Goal: Task Accomplishment & Management: Manage account settings

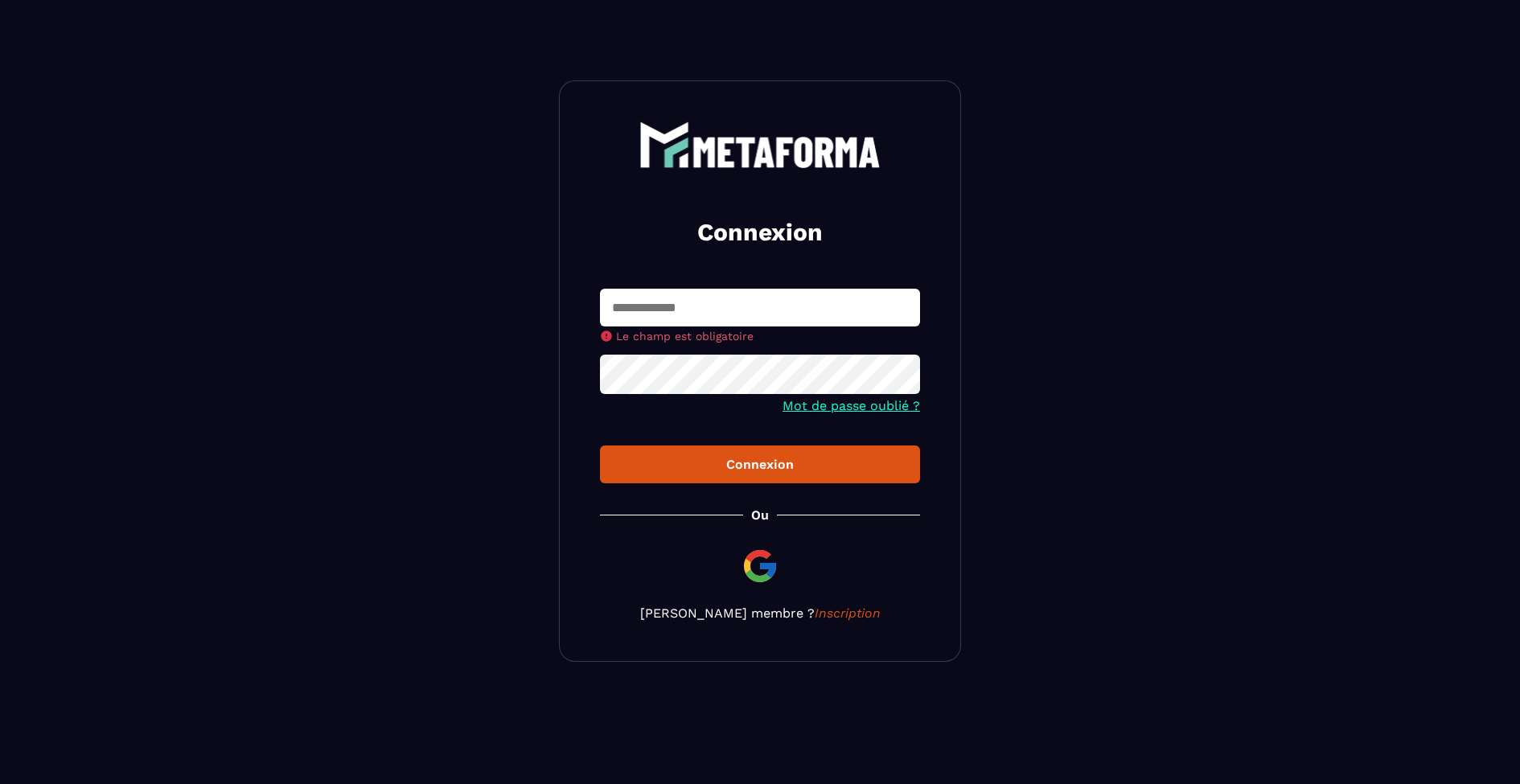
type input "**********"
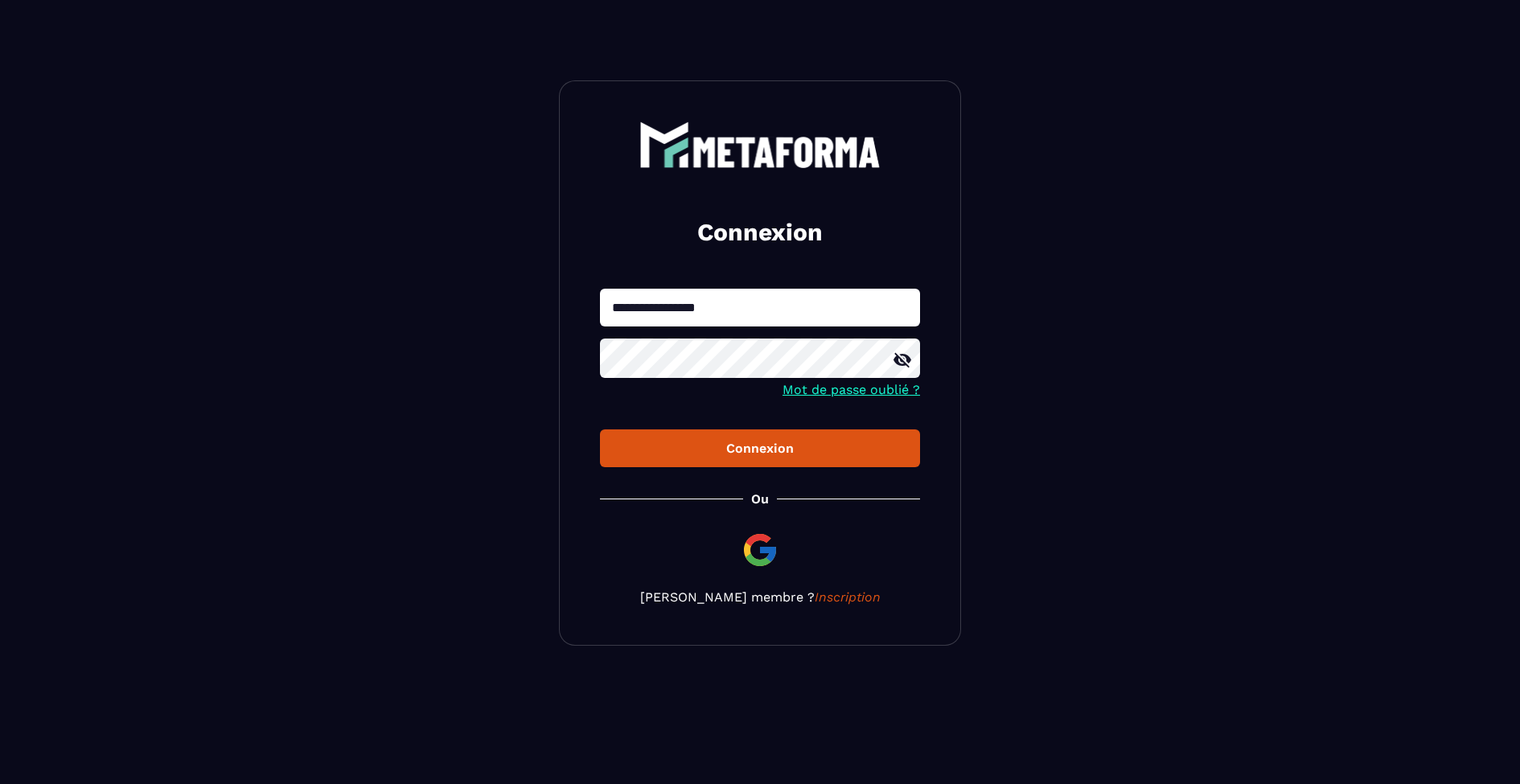
click at [955, 443] on div "**********" at bounding box center [760, 362] width 402 height 565
click at [780, 455] on div "Connexion" at bounding box center [760, 448] width 295 height 15
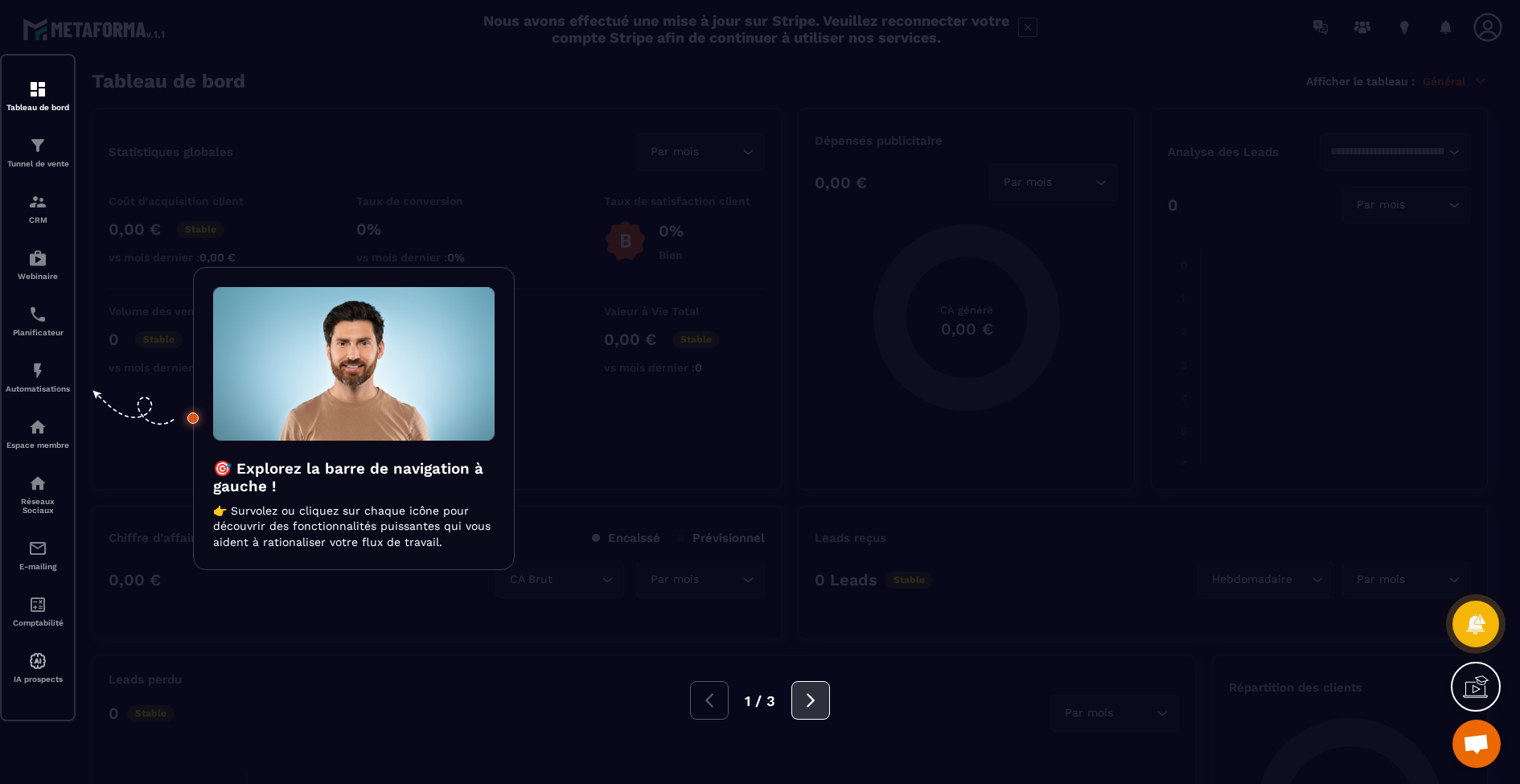
scroll to position [1, 0]
click at [806, 707] on icon at bounding box center [810, 699] width 18 height 18
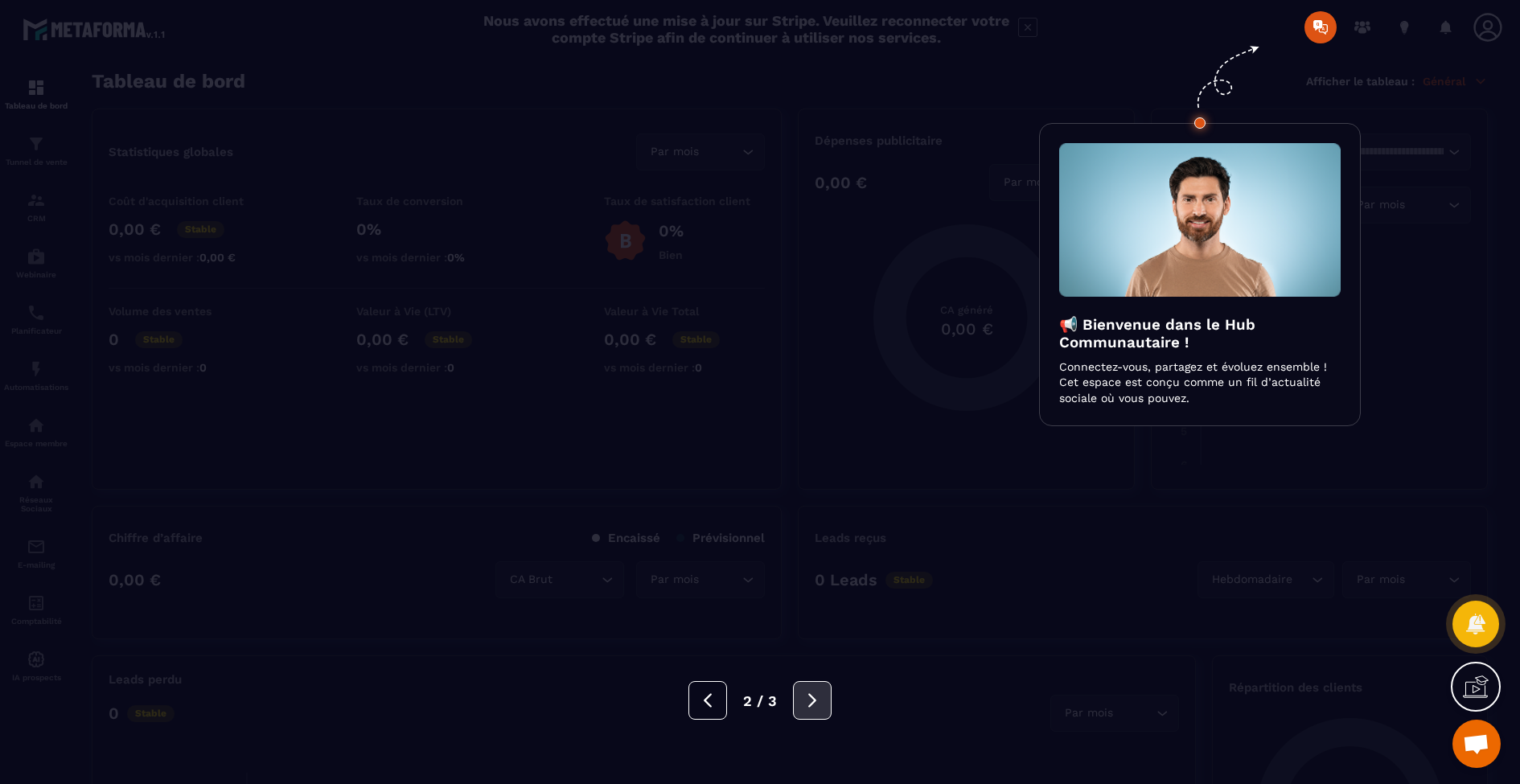
scroll to position [0, 0]
click at [721, 698] on button at bounding box center [707, 700] width 39 height 38
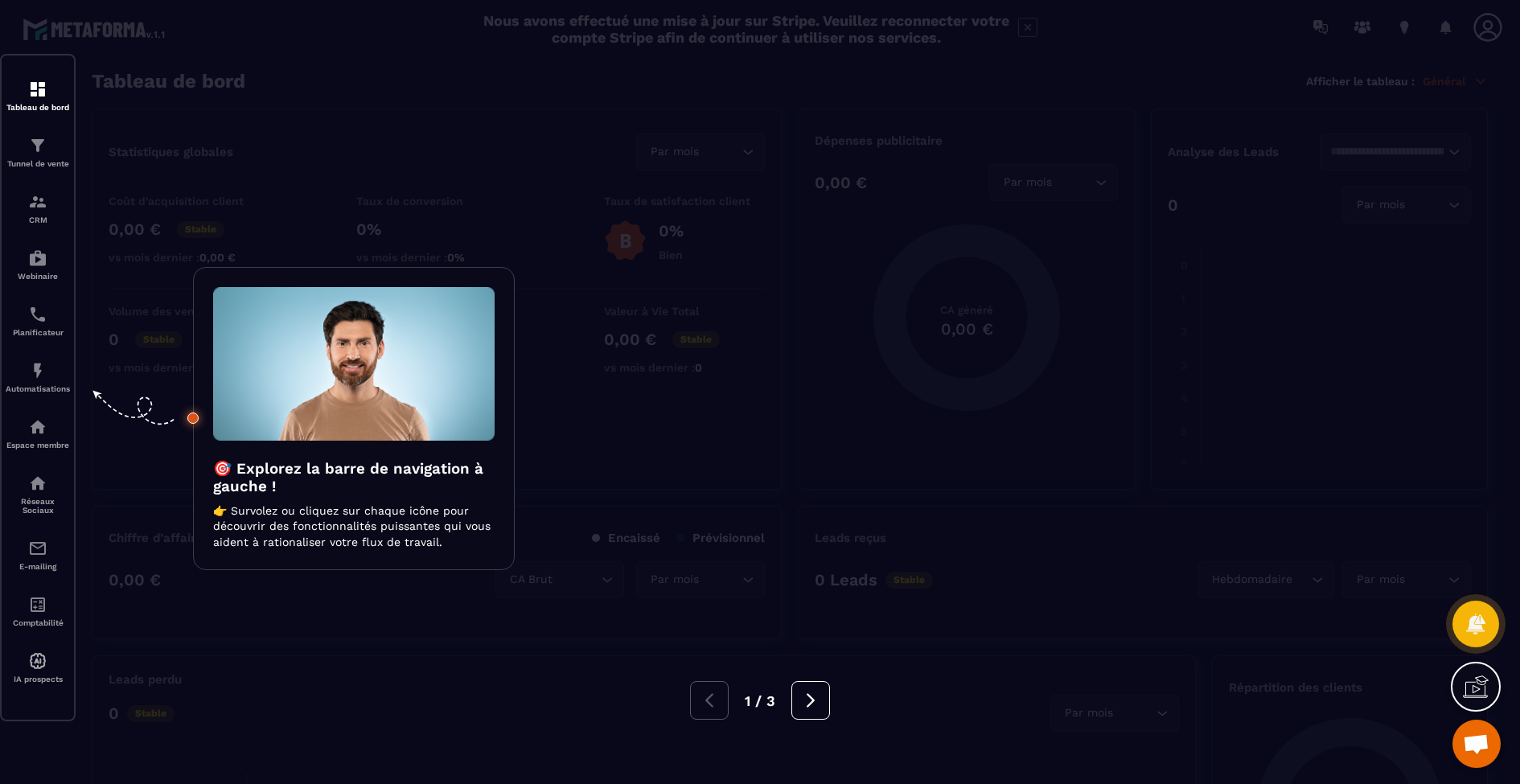
drag, startPoint x: 41, startPoint y: 95, endPoint x: 37, endPoint y: 113, distance: 18.4
click at [41, 95] on div at bounding box center [760, 392] width 1520 height 784
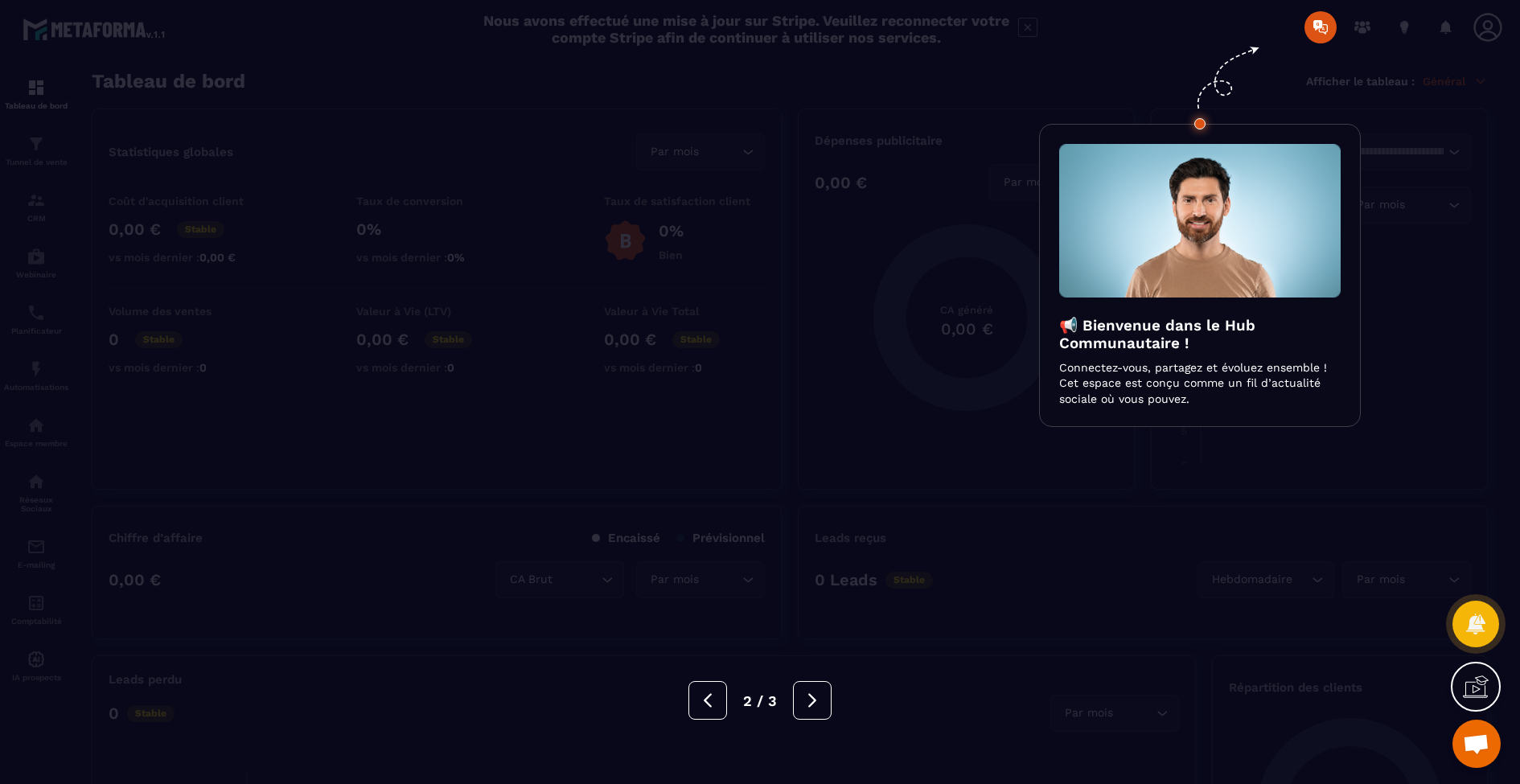
click at [34, 126] on div at bounding box center [760, 392] width 1520 height 784
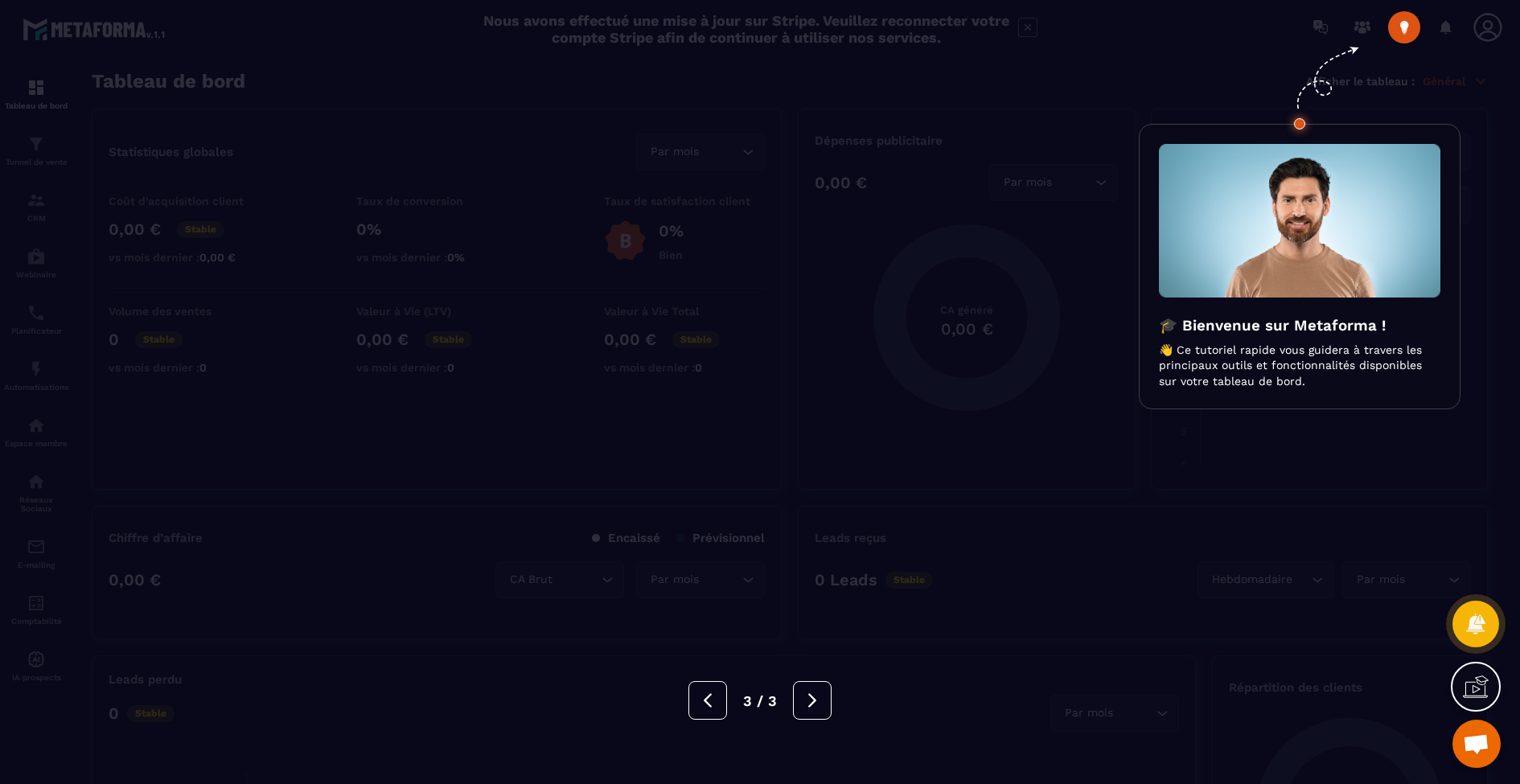
click at [1298, 298] on figure at bounding box center [1299, 222] width 281 height 156
click at [1287, 351] on p "👋 Ce tutoriel rapide vous guidera à travers les principaux outils et fonctionna…" at bounding box center [1299, 366] width 281 height 48
click at [1409, 32] on div at bounding box center [760, 392] width 1520 height 784
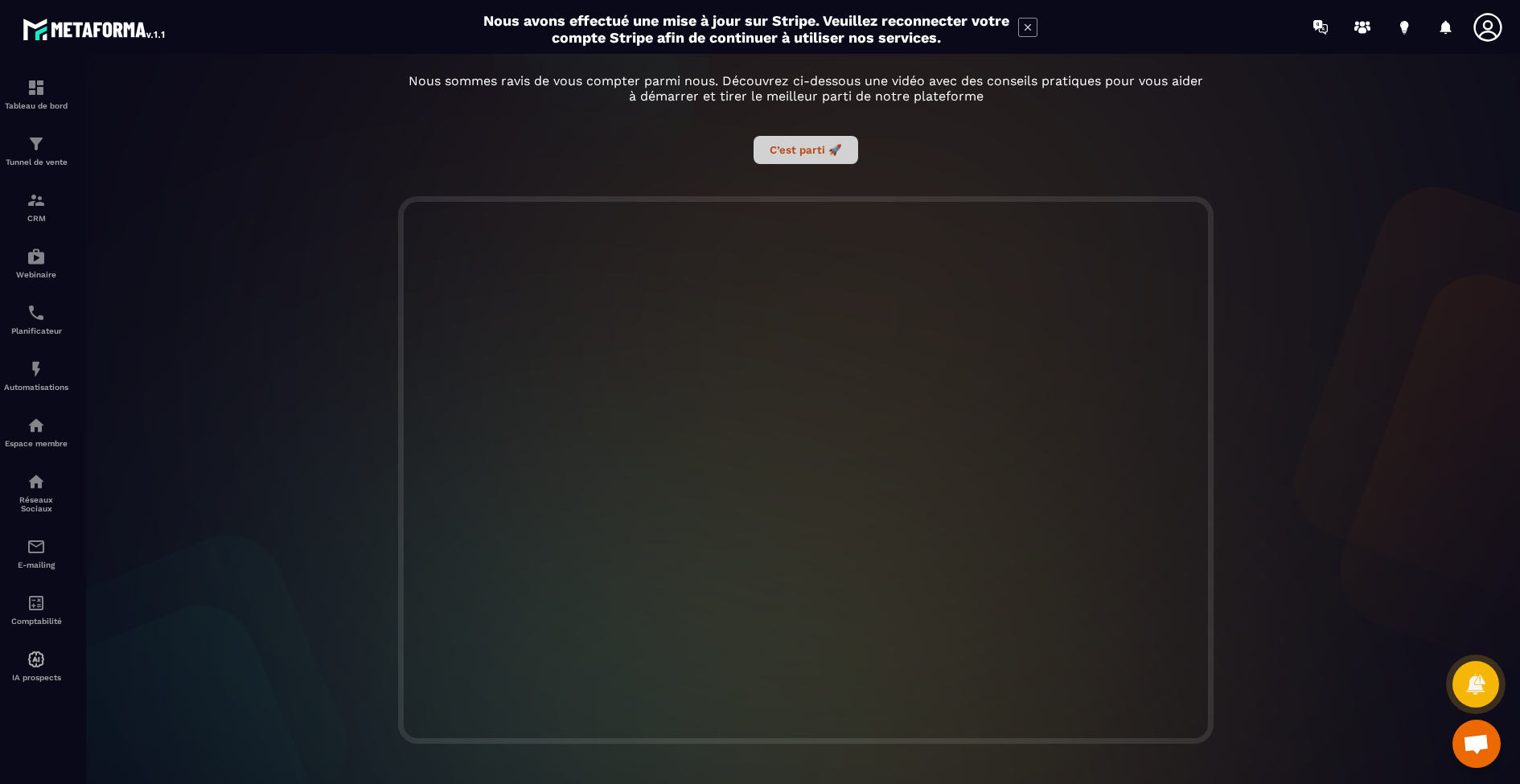
click at [793, 157] on button "C’est parti 🚀" at bounding box center [805, 150] width 105 height 28
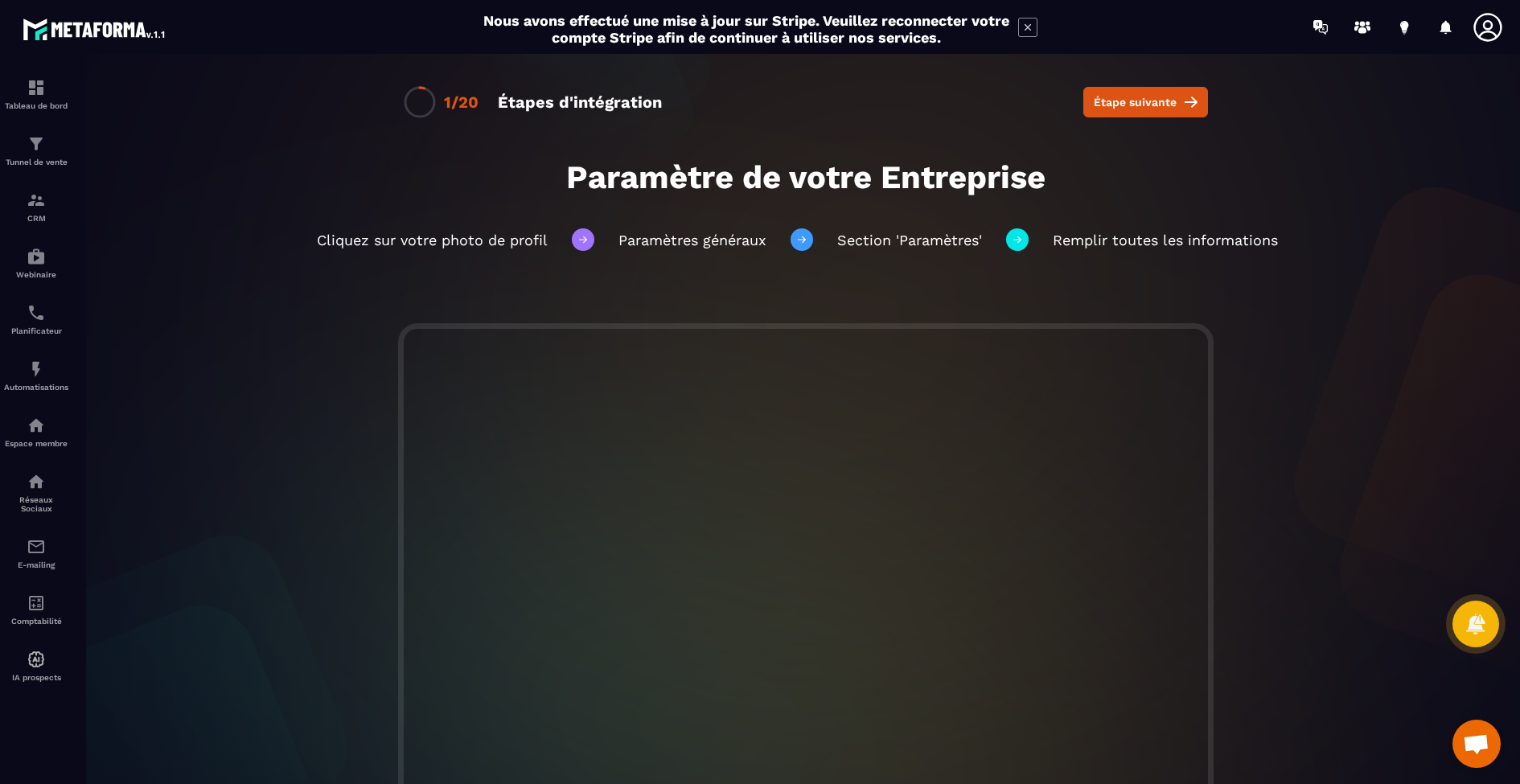
click at [1490, 28] on icon at bounding box center [1487, 27] width 28 height 28
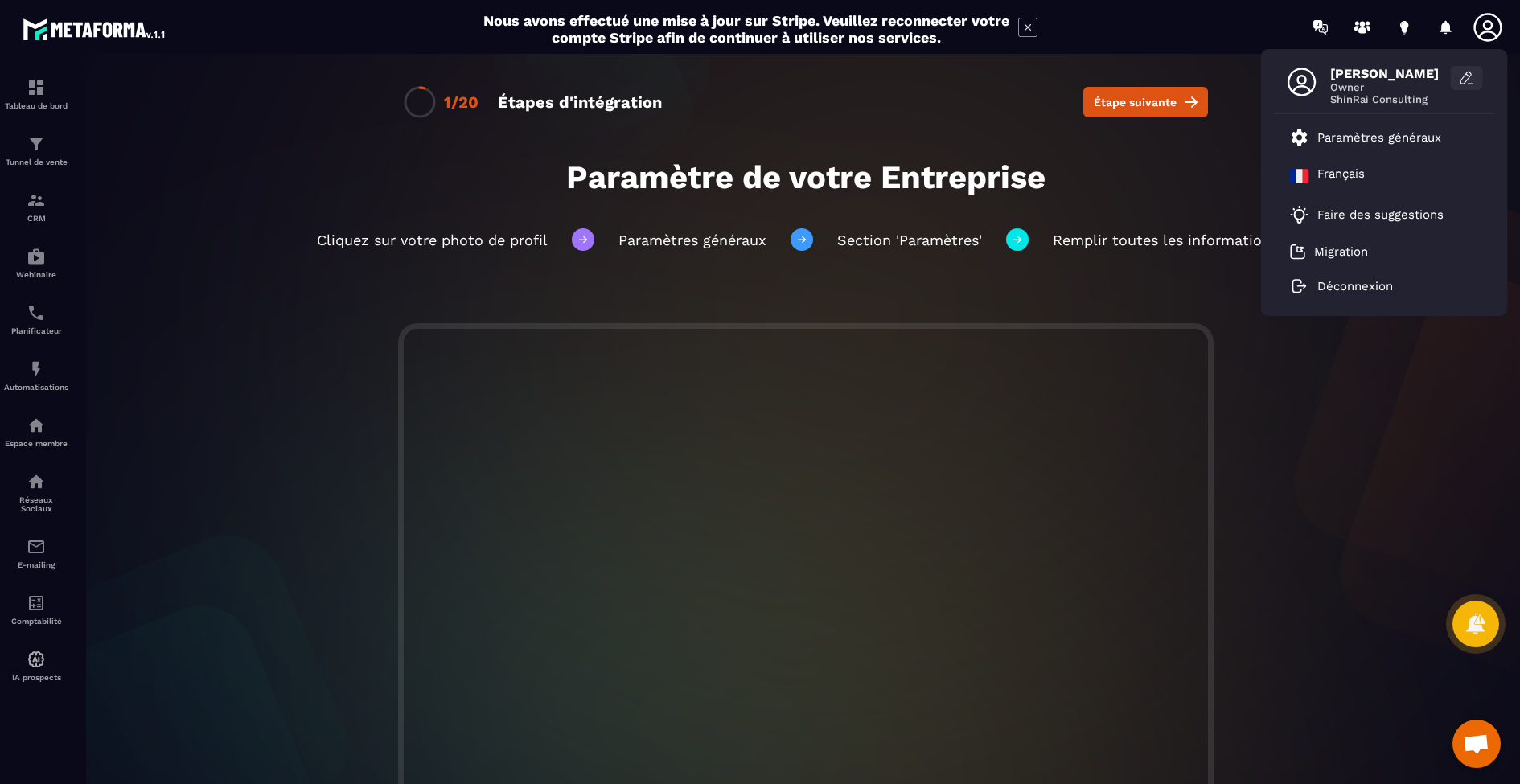
click at [1471, 72] on icon at bounding box center [1466, 78] width 16 height 16
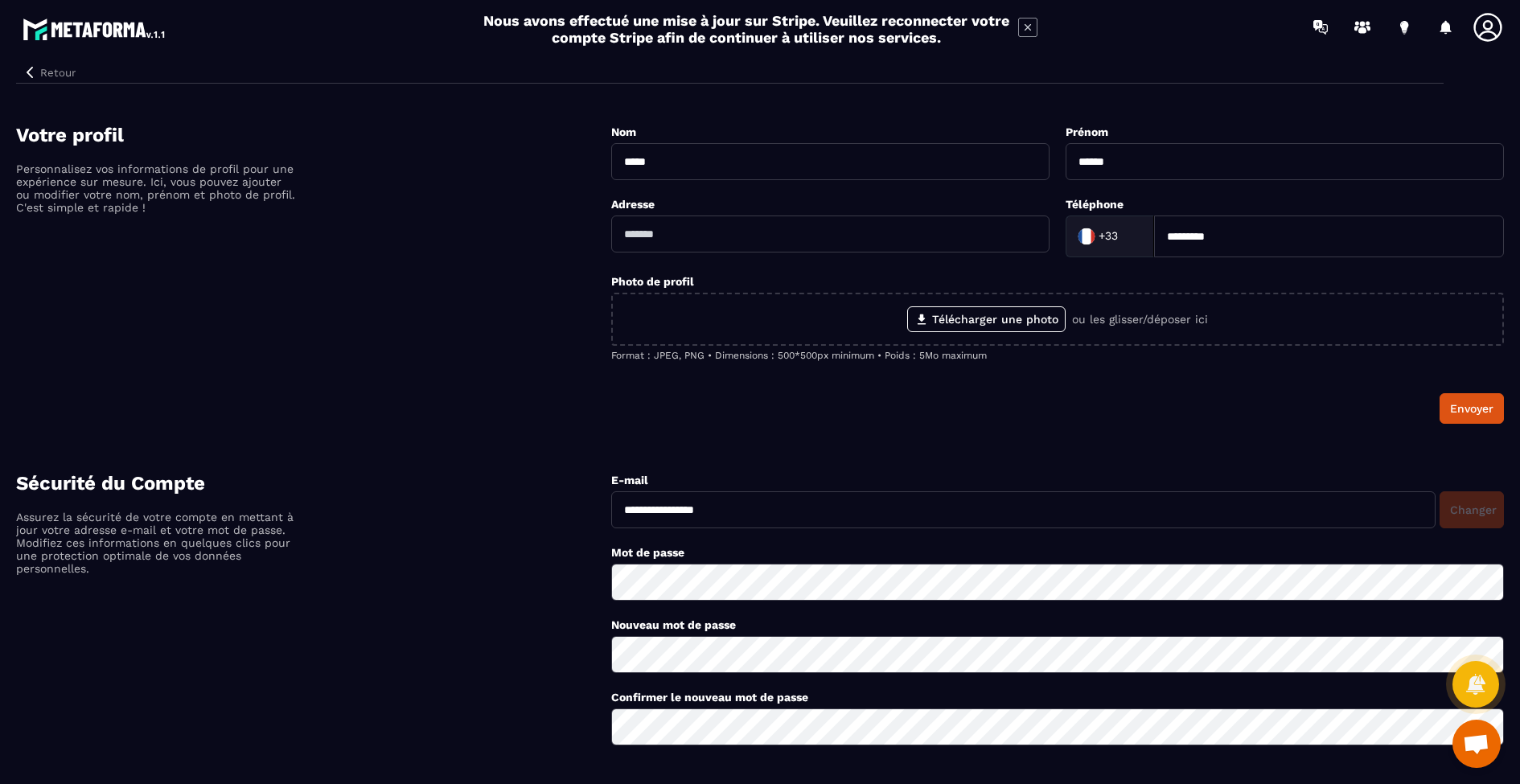
type input "*********"
click at [58, 74] on button "Retour" at bounding box center [49, 72] width 66 height 21
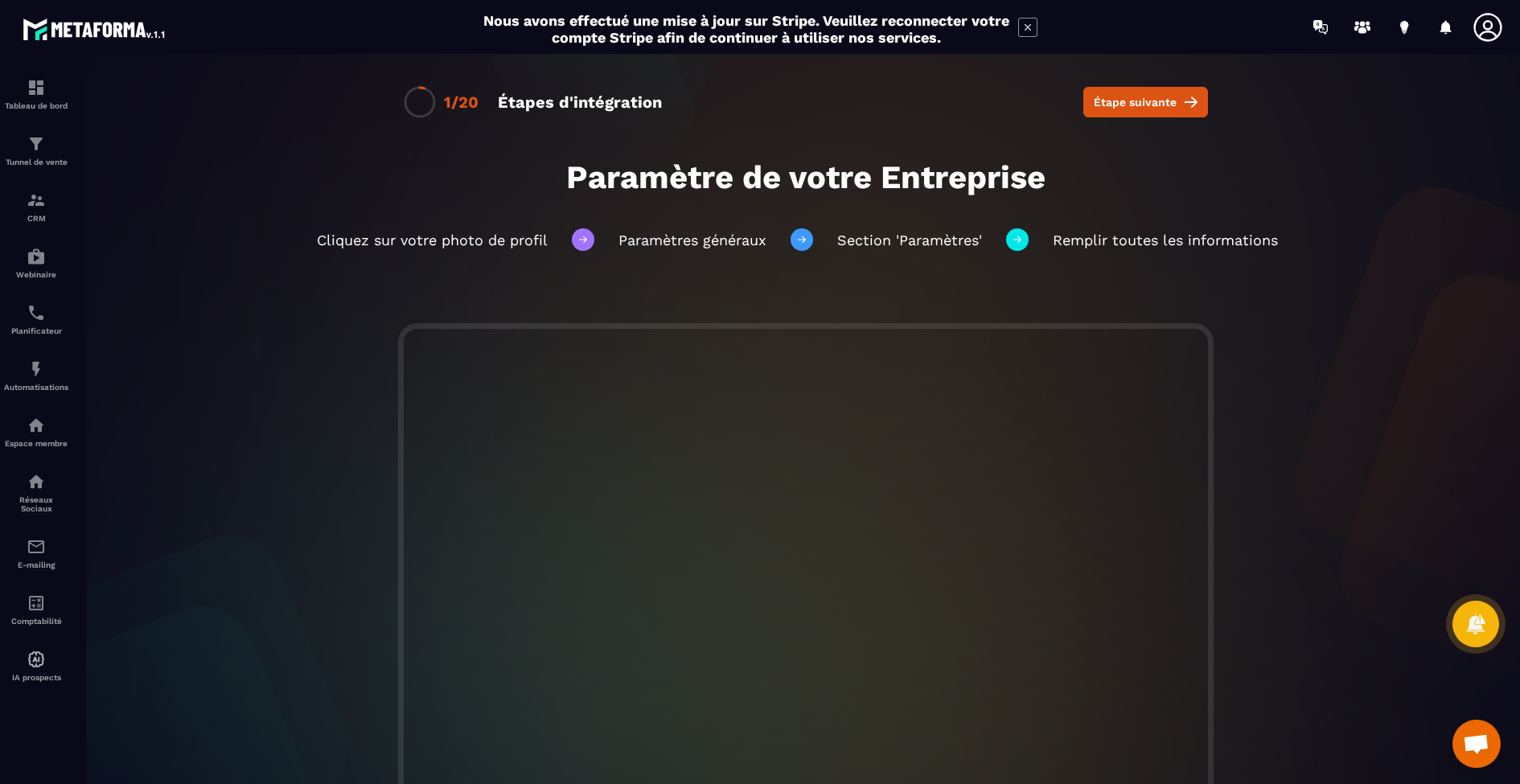
click at [1476, 32] on icon at bounding box center [1487, 27] width 28 height 28
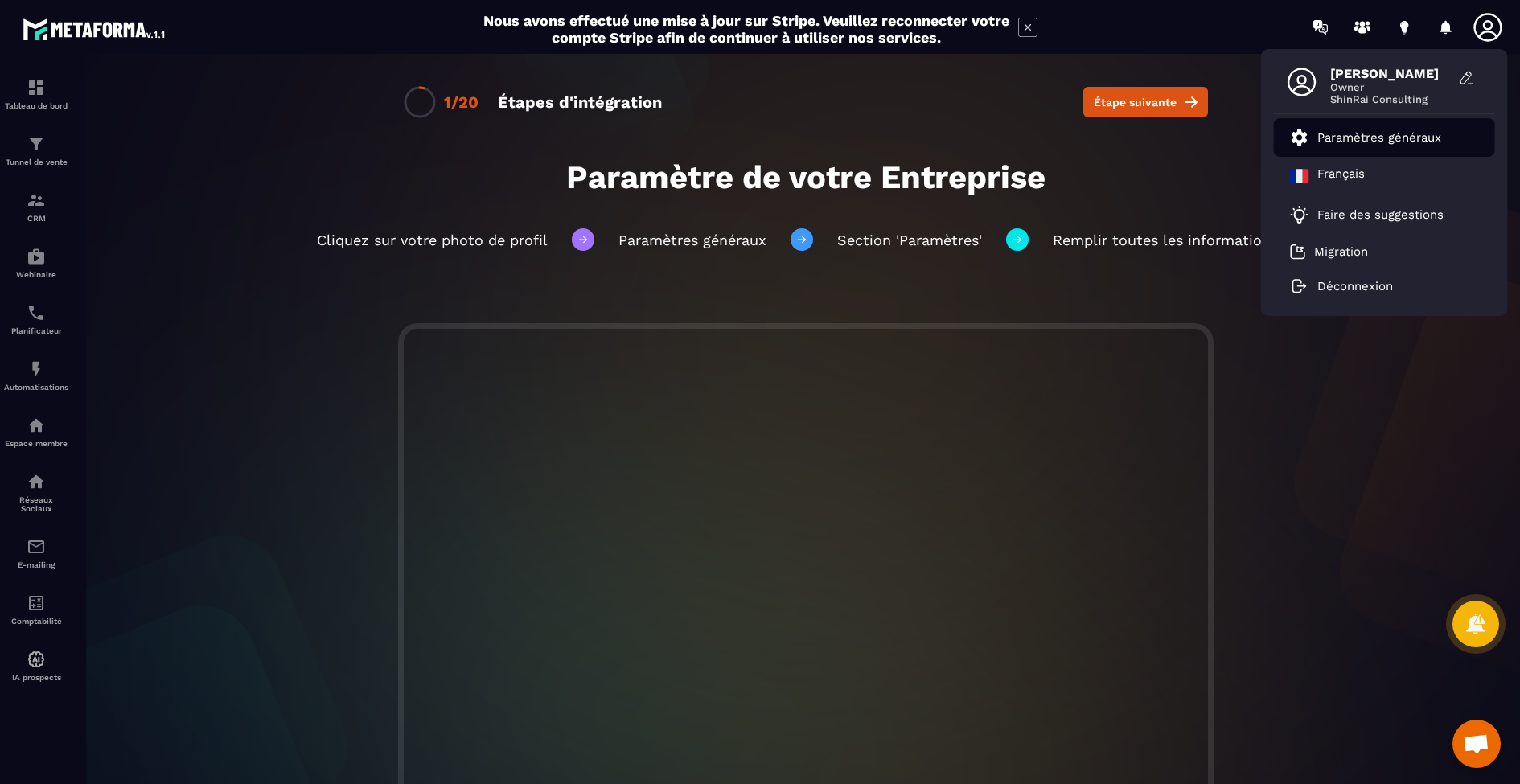
click at [1380, 139] on p "Paramètres généraux" at bounding box center [1379, 137] width 124 height 14
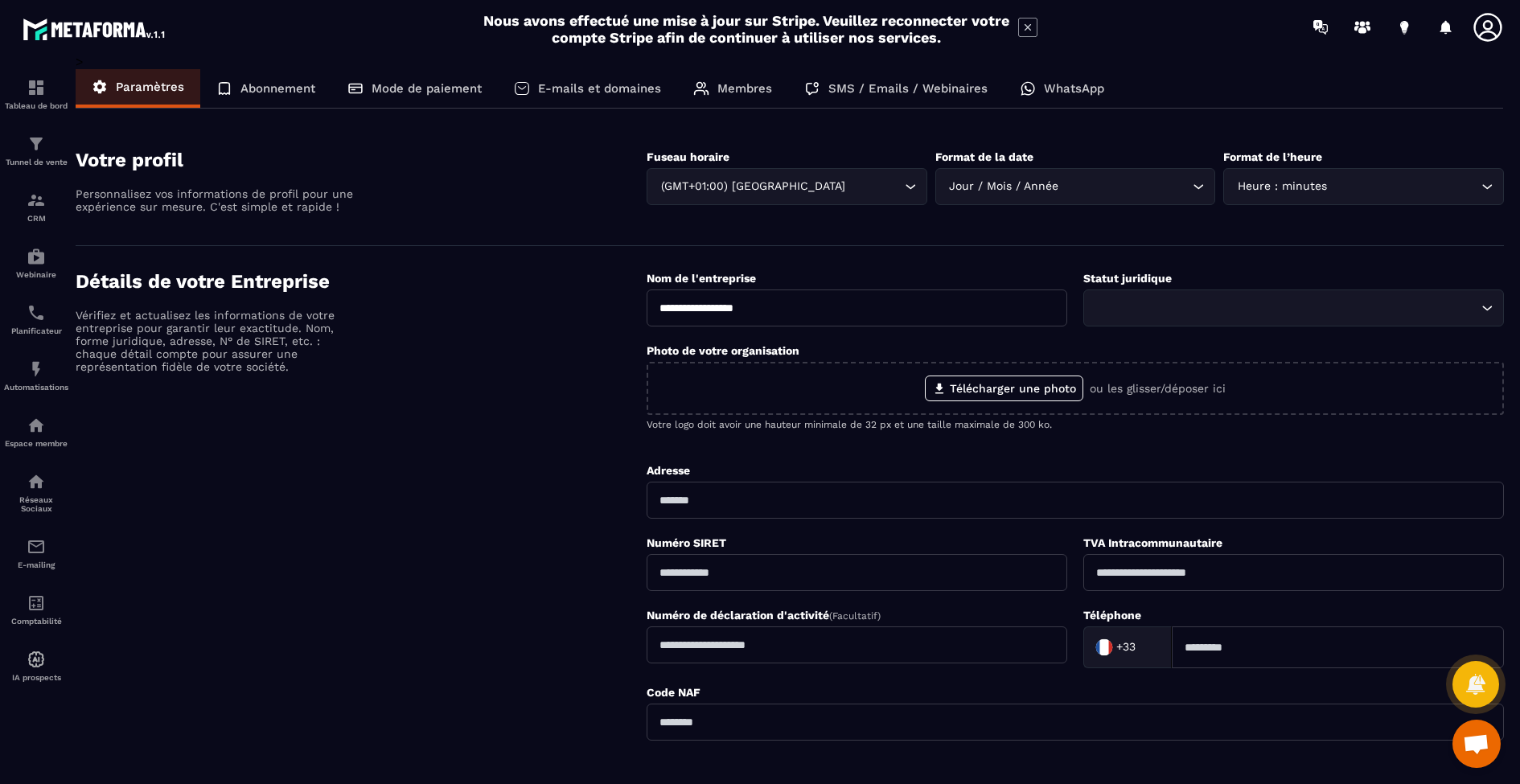
click at [1452, 305] on input "Search for option" at bounding box center [1285, 307] width 383 height 18
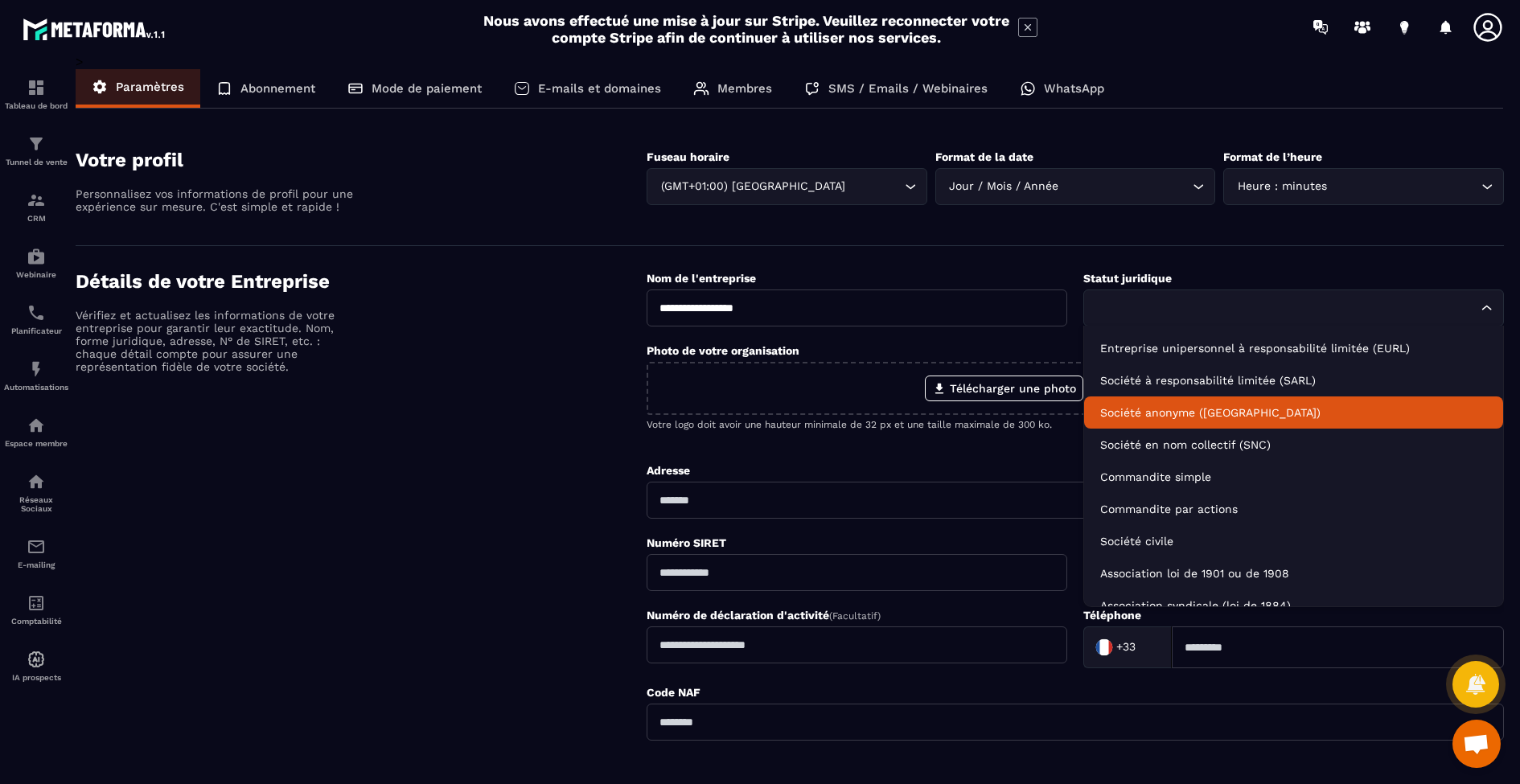
scroll to position [30, 0]
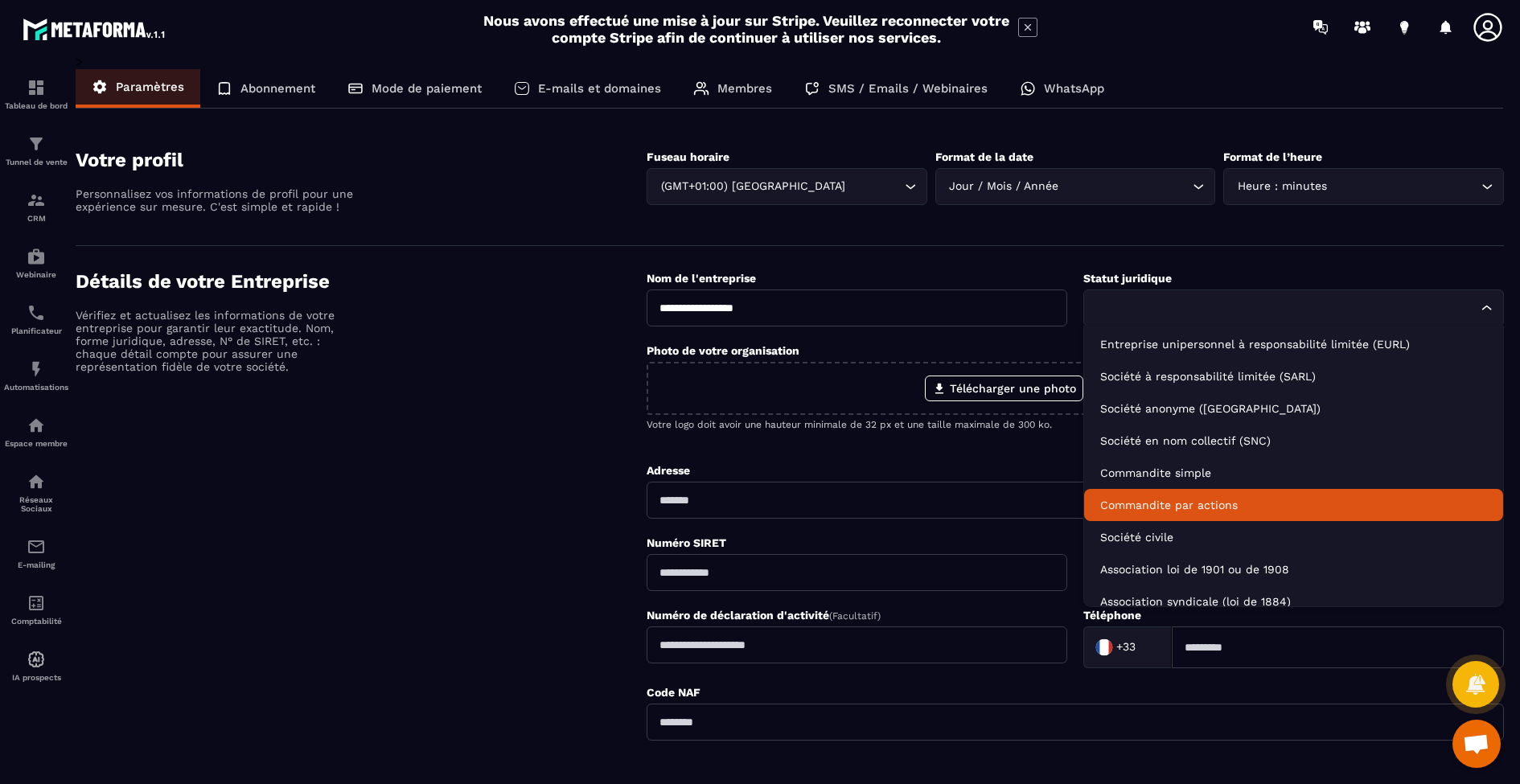
click at [1419, 506] on p "Commandite par actions" at bounding box center [1293, 505] width 387 height 16
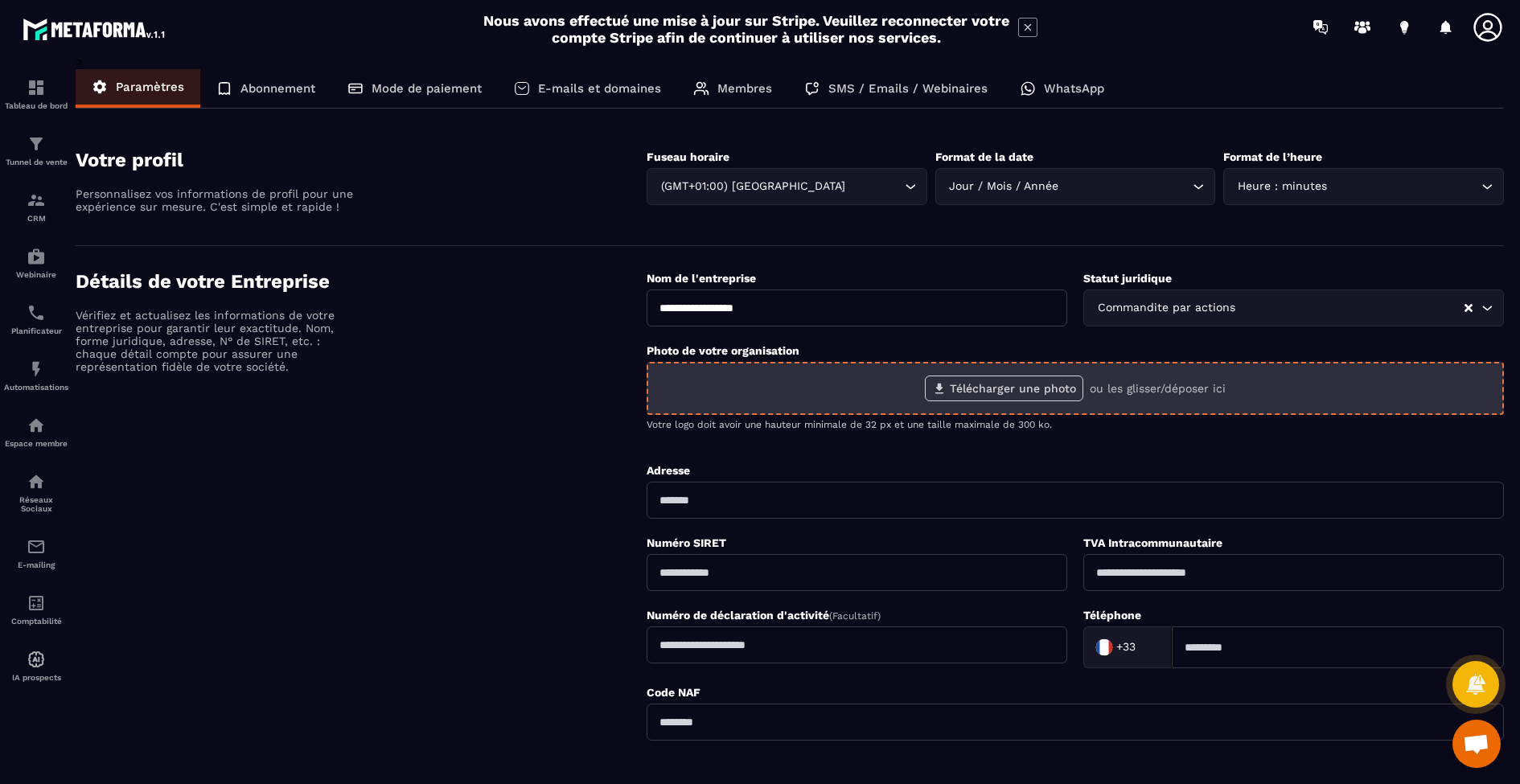
click at [1030, 398] on label "Télécharger une photo" at bounding box center [1004, 388] width 158 height 26
click at [0, 0] on input "Télécharger une photo" at bounding box center [0, 0] width 0 height 0
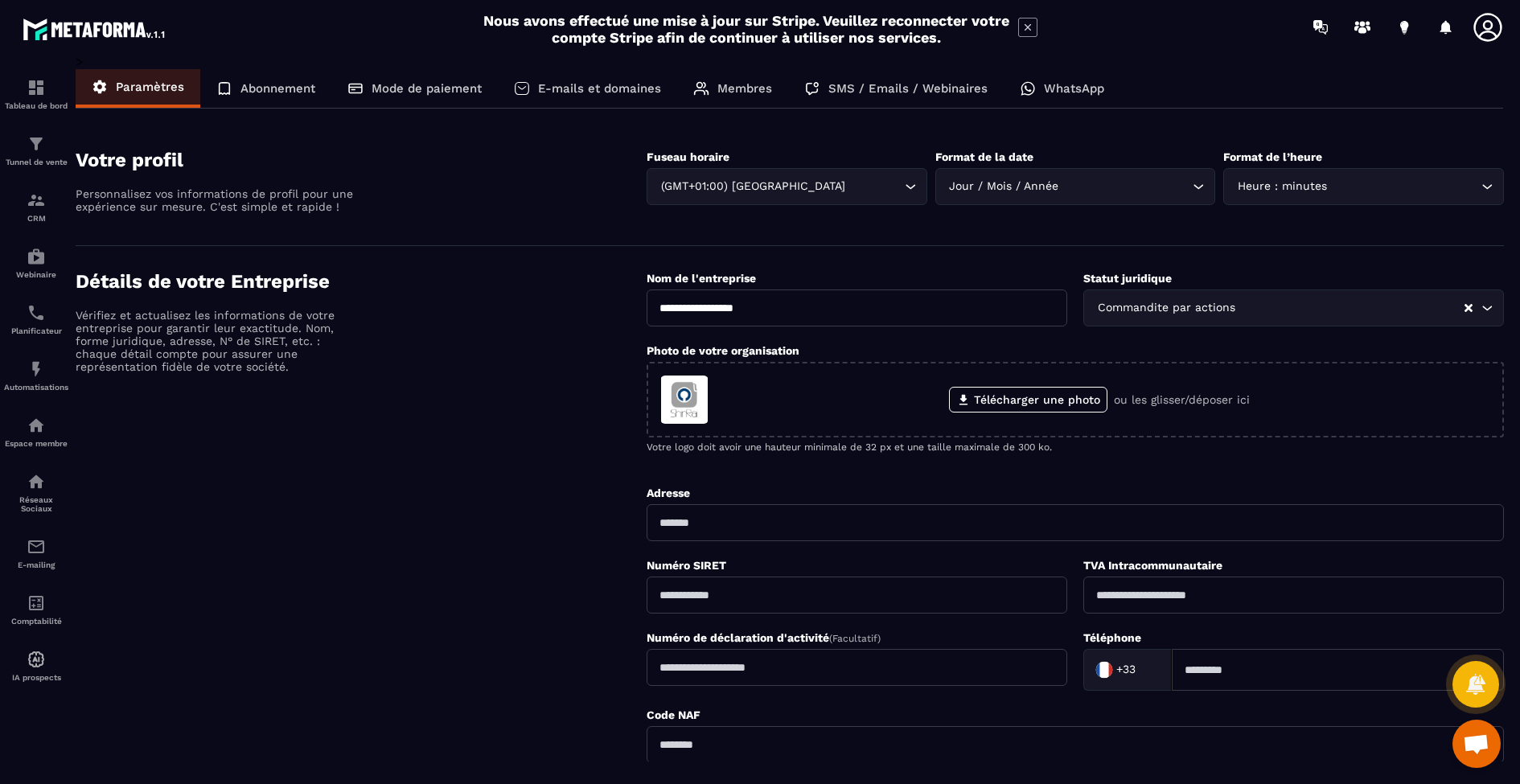
scroll to position [0, 0]
click at [242, 84] on p "Abonnement" at bounding box center [277, 88] width 74 height 14
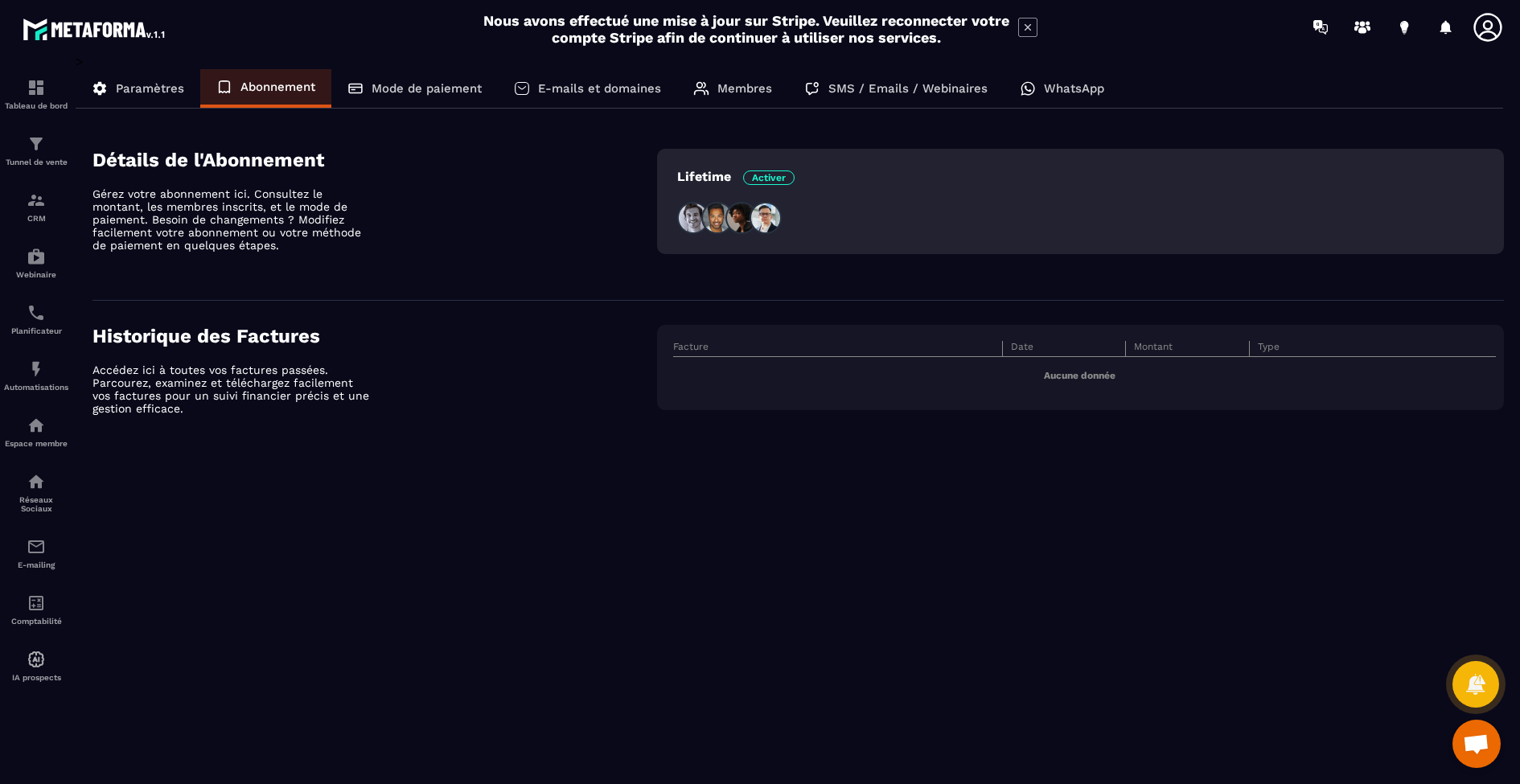
click at [761, 178] on span "Activer" at bounding box center [768, 177] width 51 height 14
click at [775, 183] on span "Activer" at bounding box center [768, 177] width 51 height 14
click at [424, 82] on p "Mode de paiement" at bounding box center [427, 88] width 110 height 14
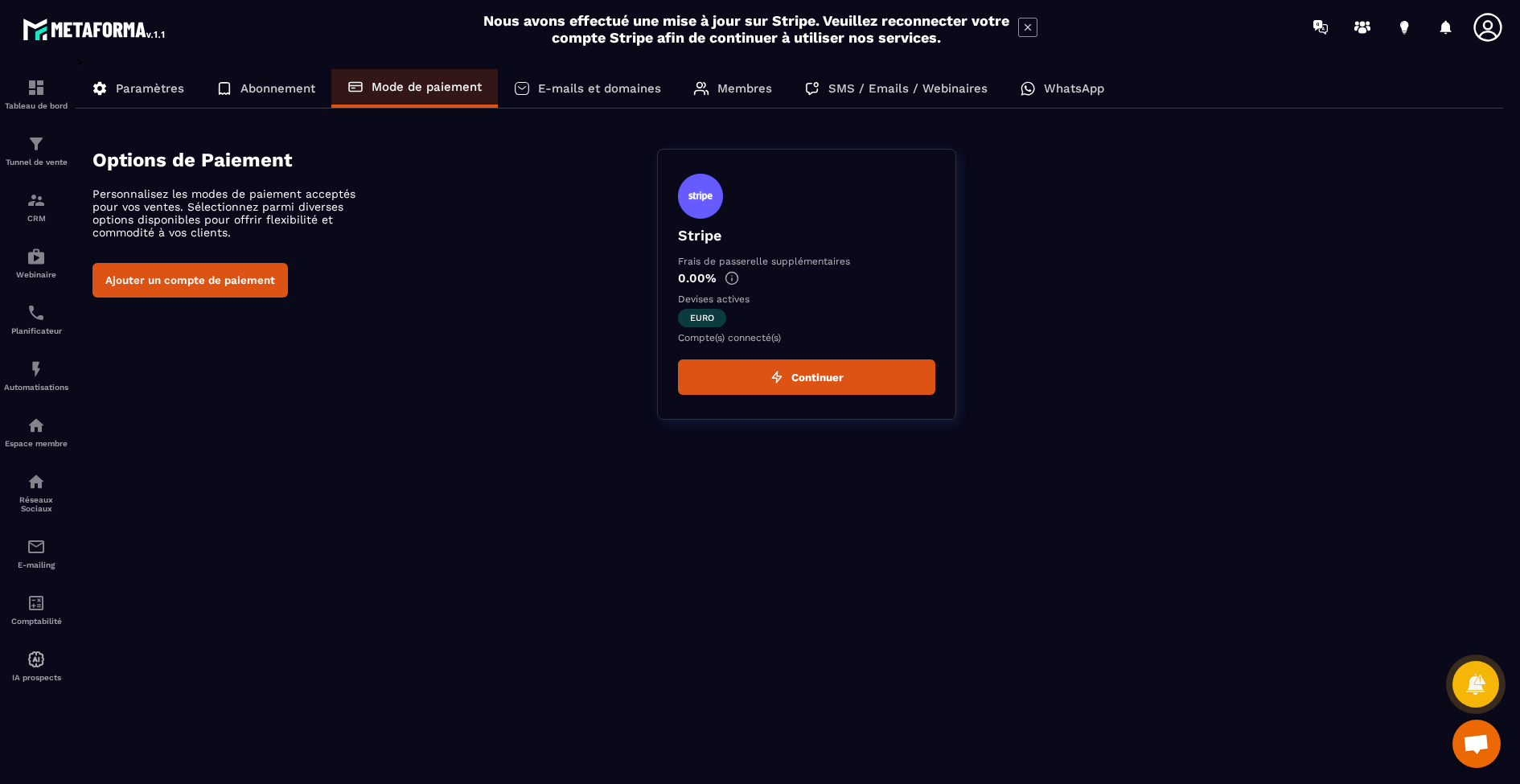
click at [549, 78] on div "E-mails et domaines" at bounding box center [588, 89] width 179 height 38
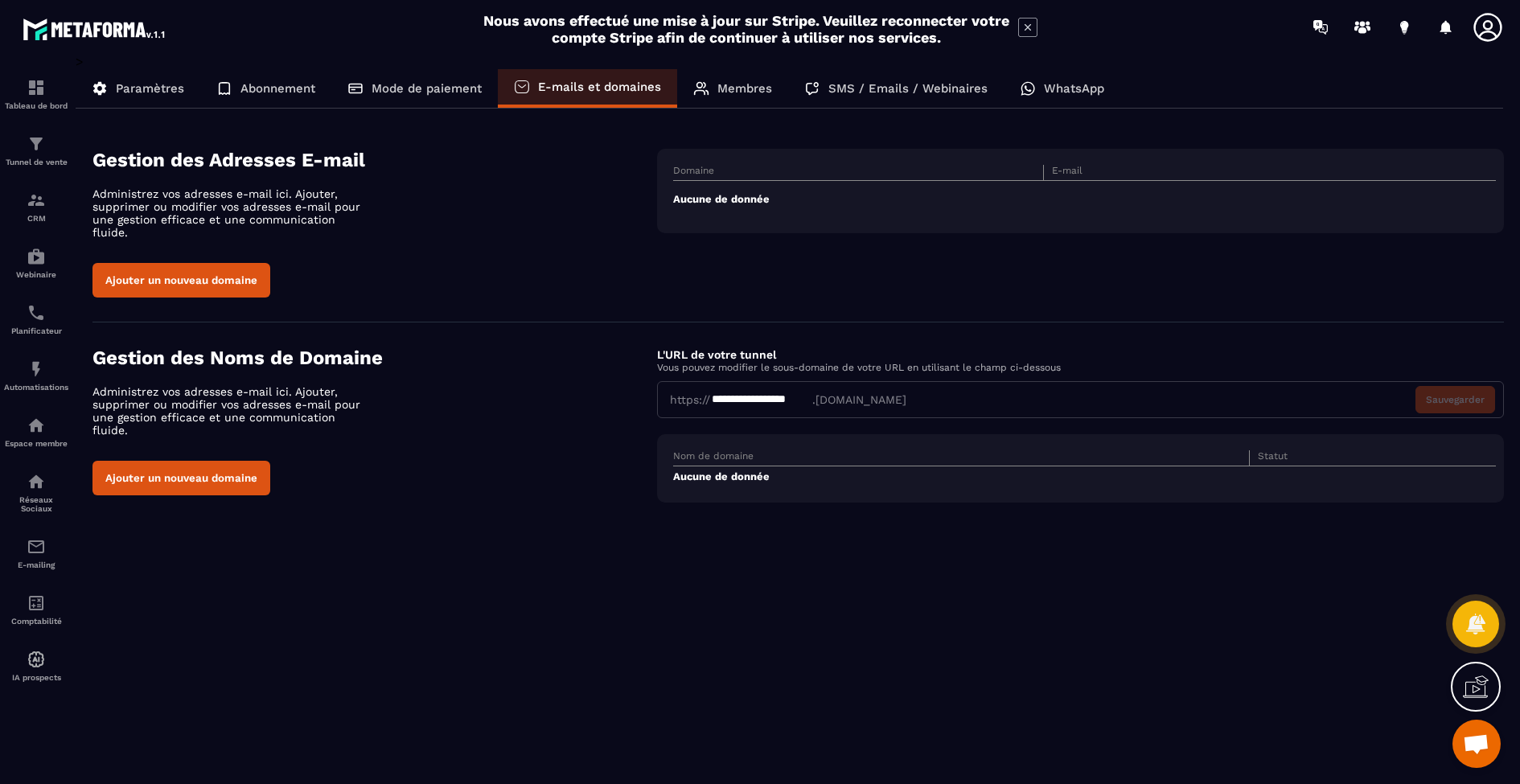
click at [745, 95] on p "Membres" at bounding box center [744, 88] width 54 height 14
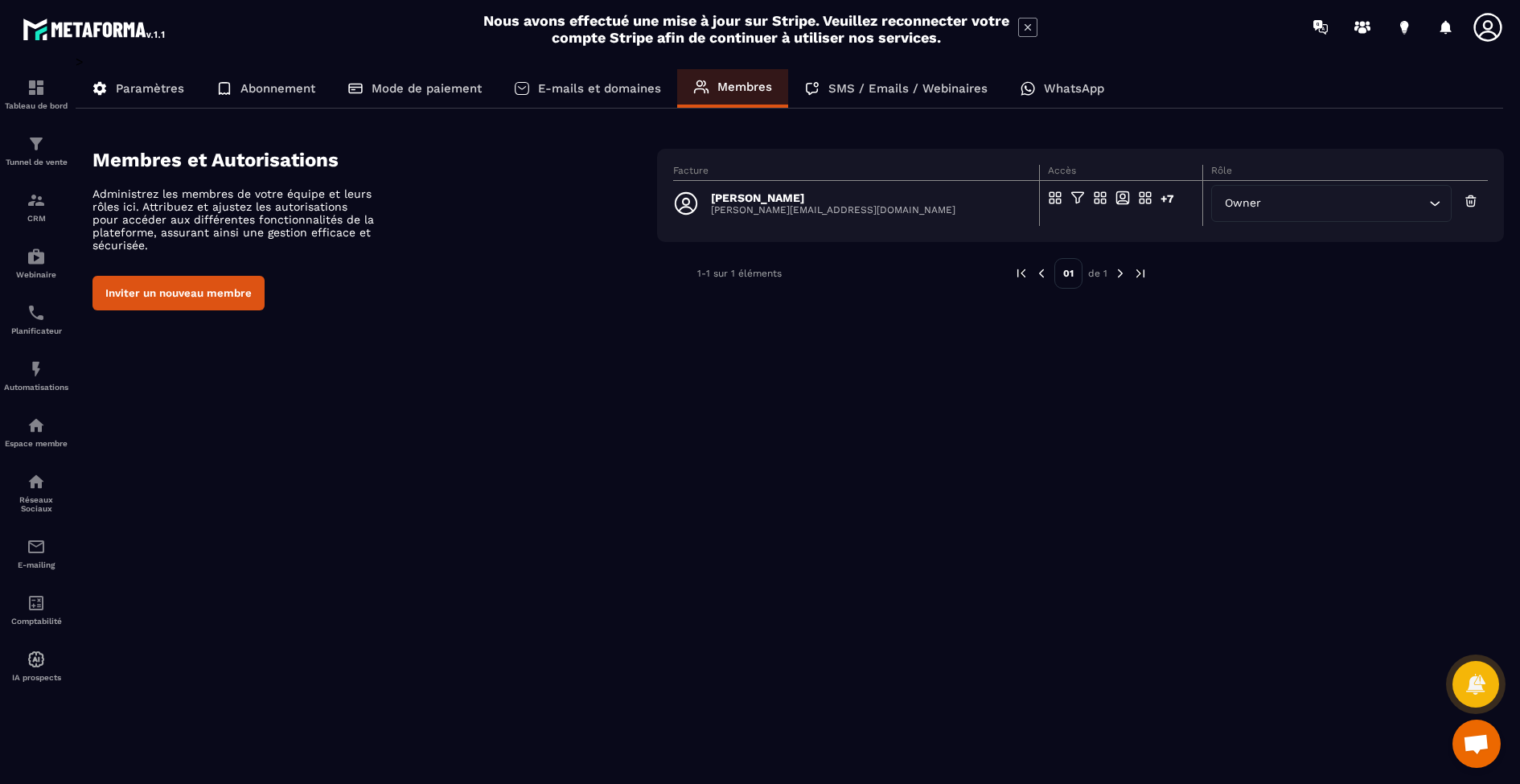
click at [826, 90] on div "SMS / Emails / Webinaires" at bounding box center [895, 89] width 215 height 38
